Goal: Task Accomplishment & Management: Manage account settings

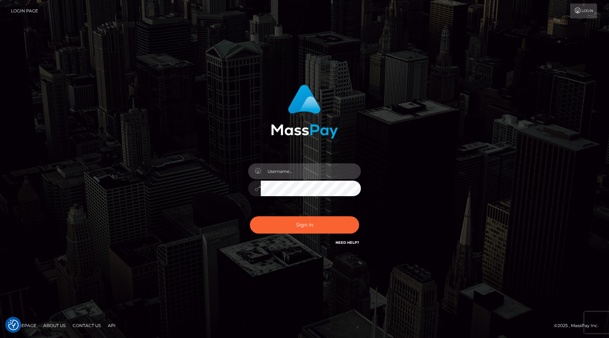
click at [282, 170] on input "text" at bounding box center [311, 171] width 100 height 16
type input "curtis.live"
click at [250, 216] on button "Sign in" at bounding box center [304, 224] width 109 height 17
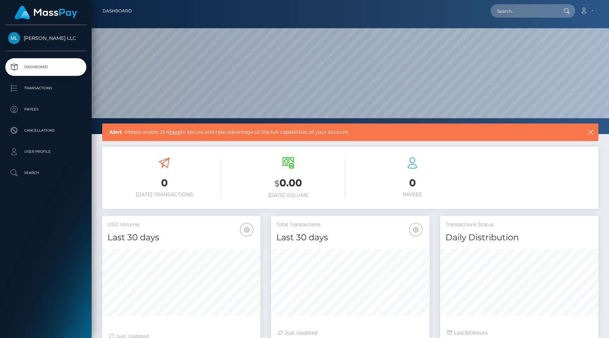
scroll to position [125, 158]
click at [593, 11] on link "Account" at bounding box center [587, 11] width 21 height 15
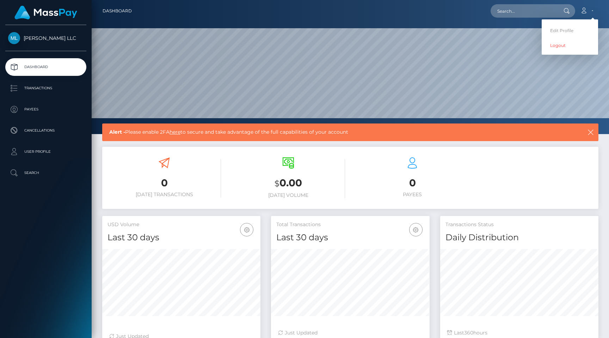
click at [374, 23] on div at bounding box center [351, 67] width 518 height 134
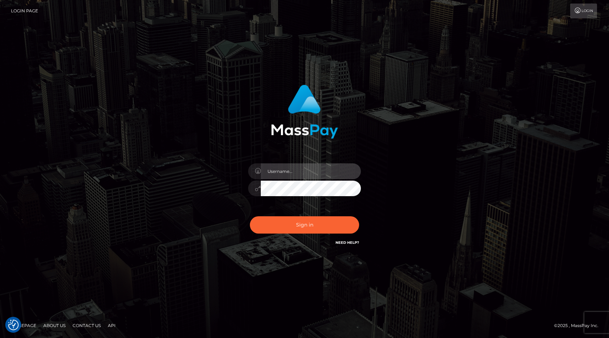
type input "curtis.live"
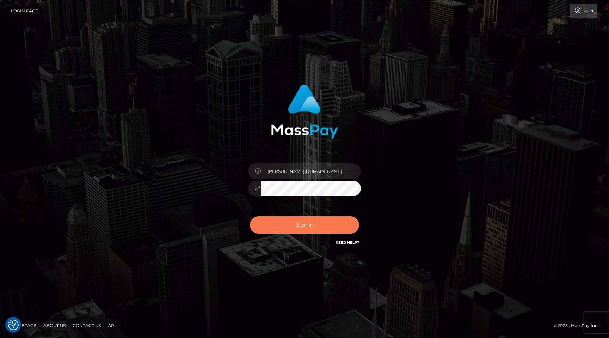
click at [280, 225] on button "Sign in" at bounding box center [304, 224] width 109 height 17
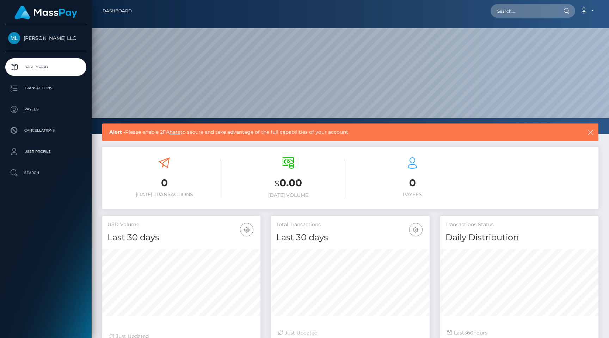
scroll to position [125, 158]
click at [178, 133] on link "here" at bounding box center [175, 132] width 11 height 6
